Goal: Information Seeking & Learning: Learn about a topic

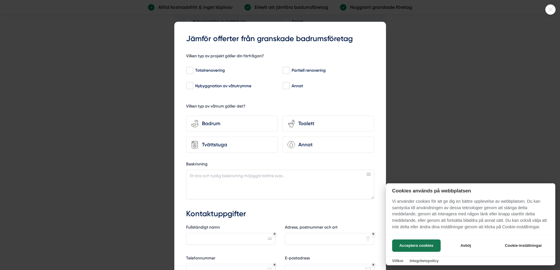
scroll to position [2029, 0]
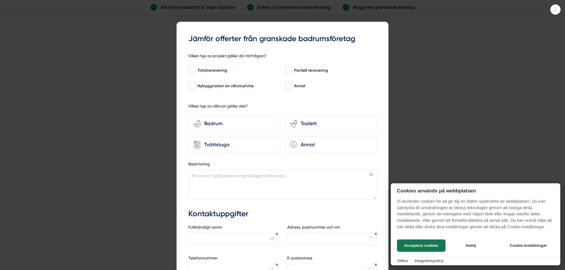
click at [553, 10] on icon at bounding box center [555, 10] width 10 height 4
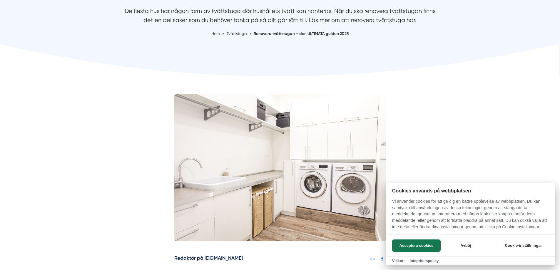
scroll to position [88, 0]
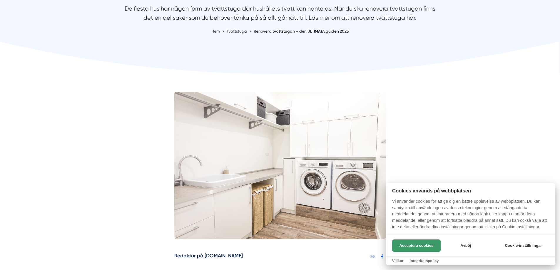
click at [417, 241] on button "Acceptera cookies" at bounding box center [416, 246] width 49 height 12
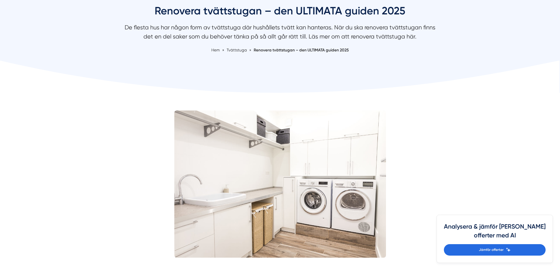
scroll to position [88, 0]
